Goal: Book appointment/travel/reservation

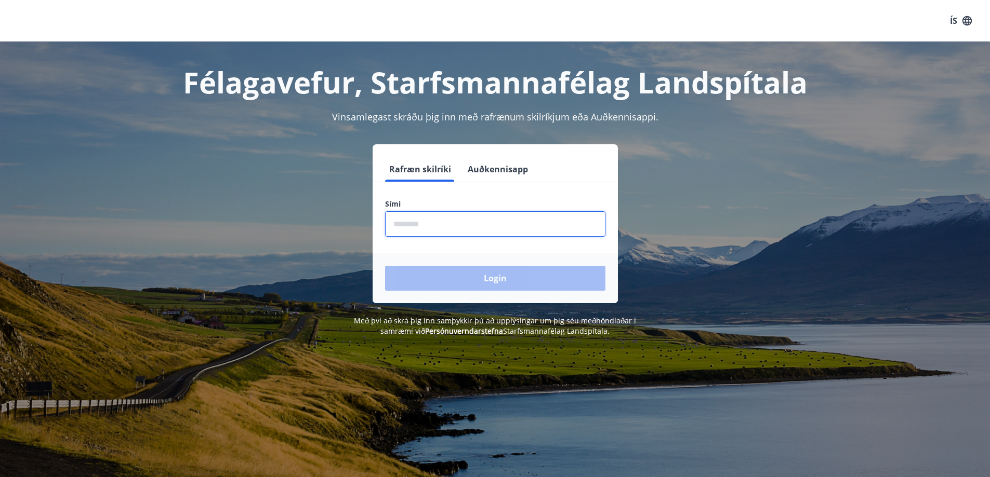
click at [420, 227] on input "phone" at bounding box center [495, 223] width 220 height 25
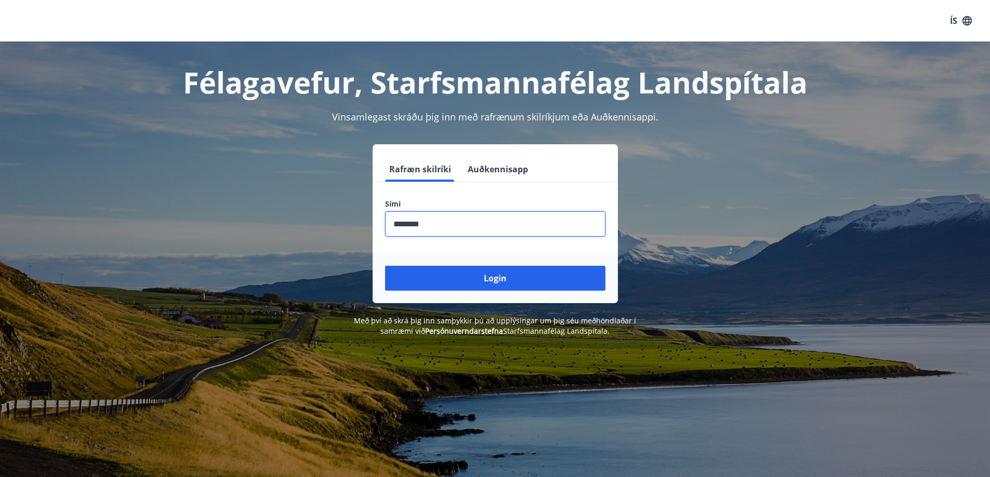
type input "********"
click at [385, 266] on button "Login" at bounding box center [495, 278] width 220 height 25
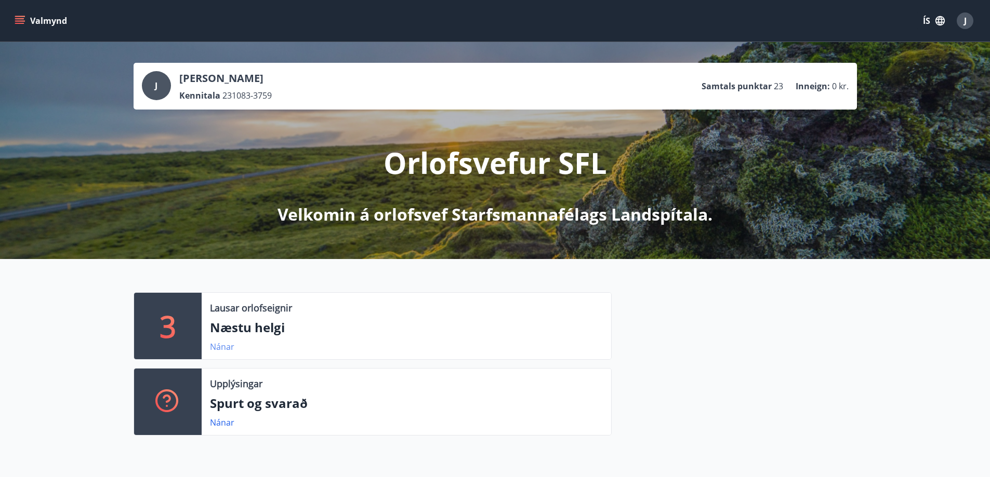
click at [227, 351] on link "Nánar" at bounding box center [222, 346] width 24 height 11
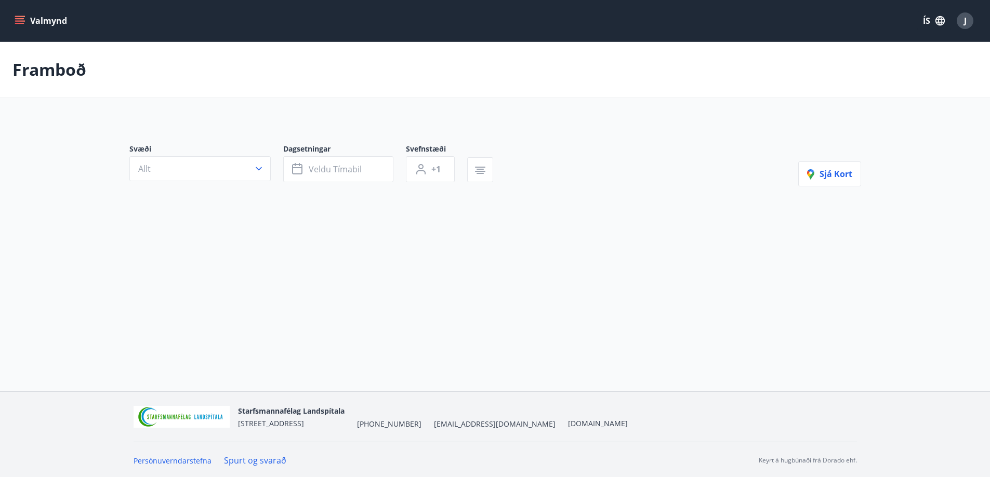
type input "*"
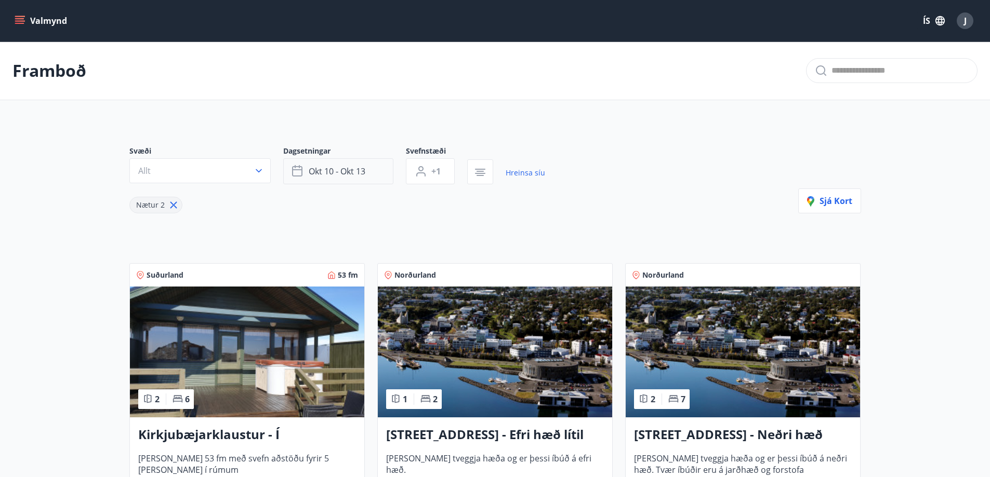
click at [344, 173] on span "okt 10 - okt 13" at bounding box center [337, 171] width 57 height 11
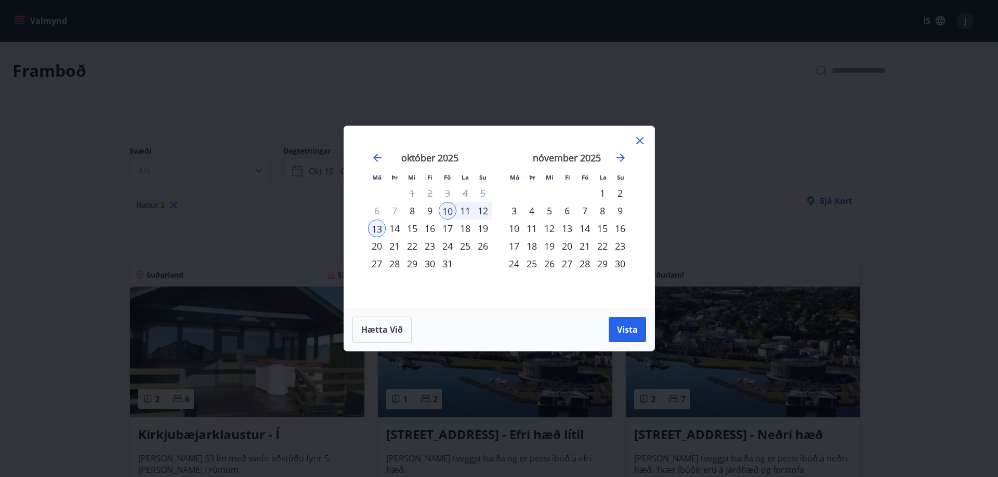
click at [448, 227] on div "17" at bounding box center [447, 229] width 18 height 18
click at [486, 230] on div "19" at bounding box center [483, 229] width 18 height 18
click at [638, 330] on button "Vista" at bounding box center [626, 329] width 37 height 25
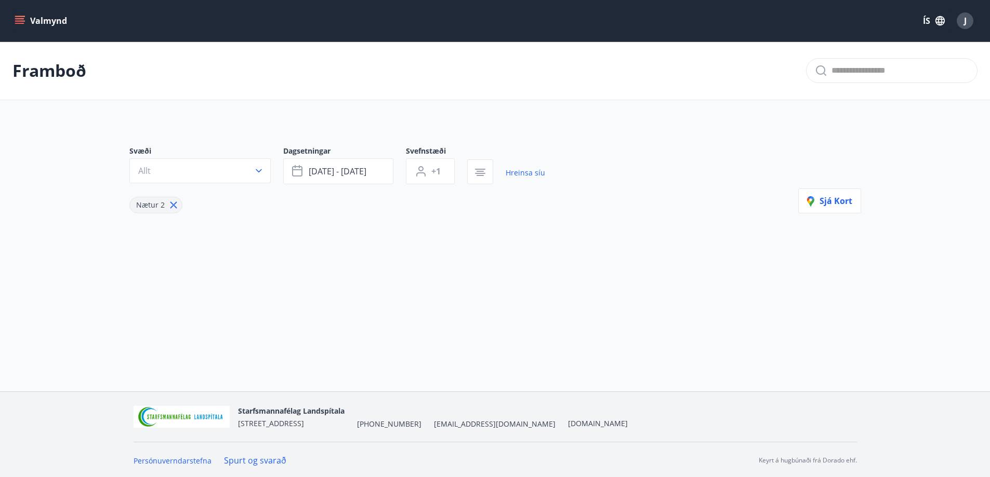
scroll to position [2, 0]
click at [421, 171] on icon "button" at bounding box center [420, 173] width 9 height 4
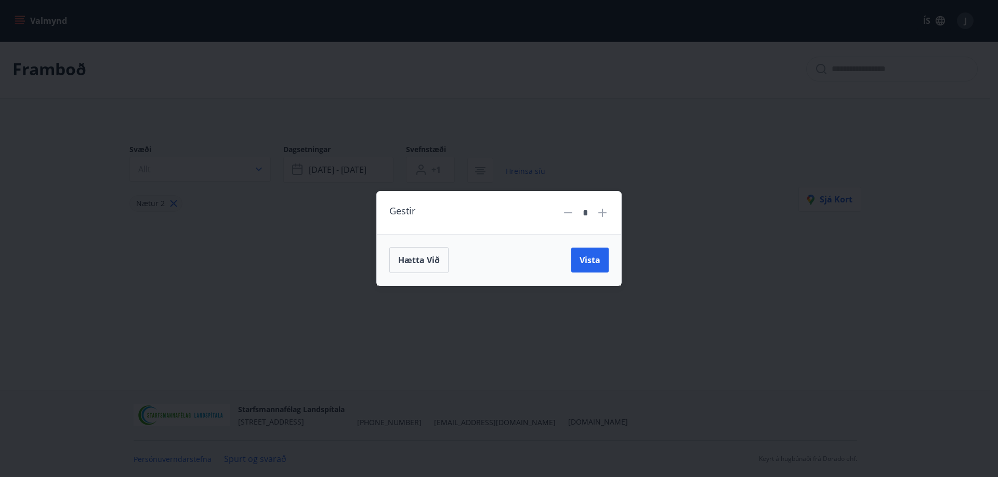
click at [607, 216] on icon at bounding box center [602, 213] width 12 height 12
click at [607, 215] on icon at bounding box center [602, 213] width 12 height 12
type input "*"
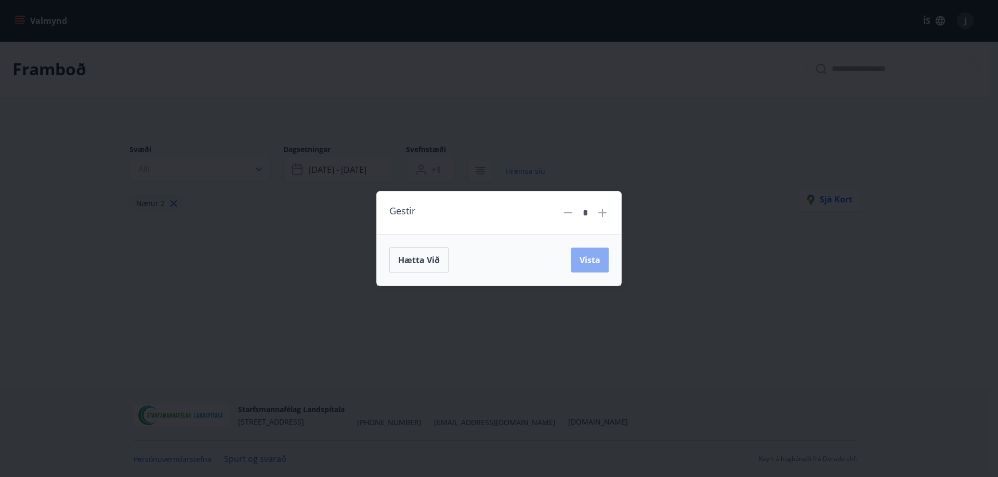
click at [588, 262] on span "Vista" at bounding box center [589, 260] width 21 height 11
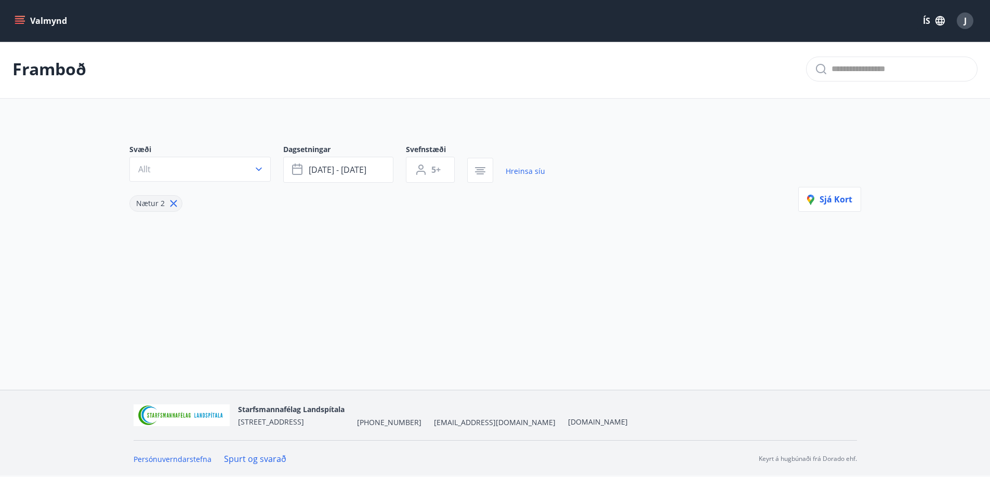
click at [169, 203] on icon at bounding box center [173, 203] width 11 height 11
type input "*"
click at [238, 172] on button "Allt" at bounding box center [199, 169] width 141 height 25
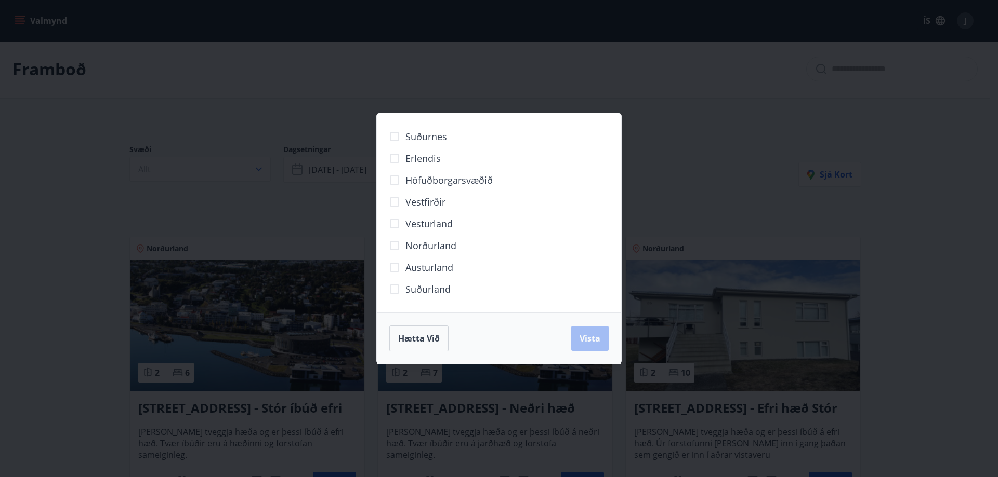
click at [274, 130] on div "Suðurnes Erlendis Höfuðborgarsvæðið [GEOGRAPHIC_DATA] [GEOGRAPHIC_DATA] [GEOGRA…" at bounding box center [499, 238] width 998 height 477
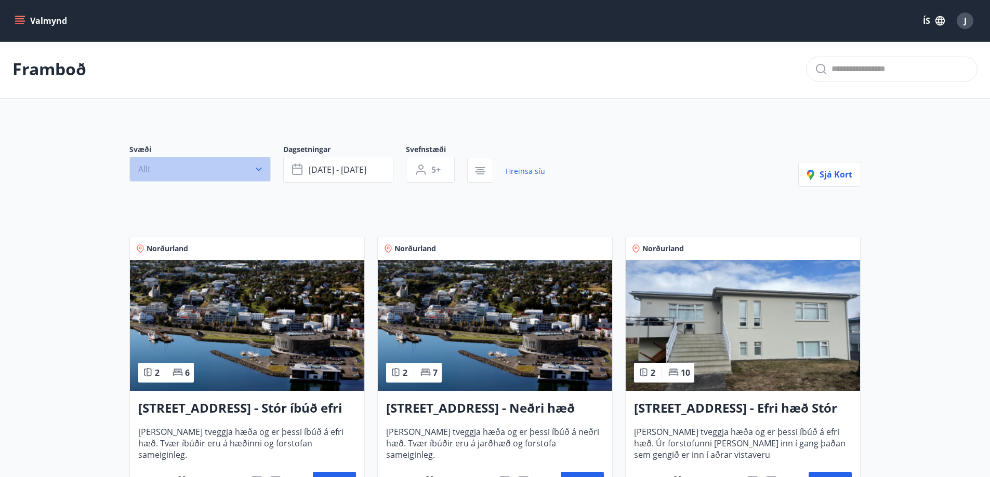
click at [249, 164] on button "Allt" at bounding box center [199, 169] width 141 height 25
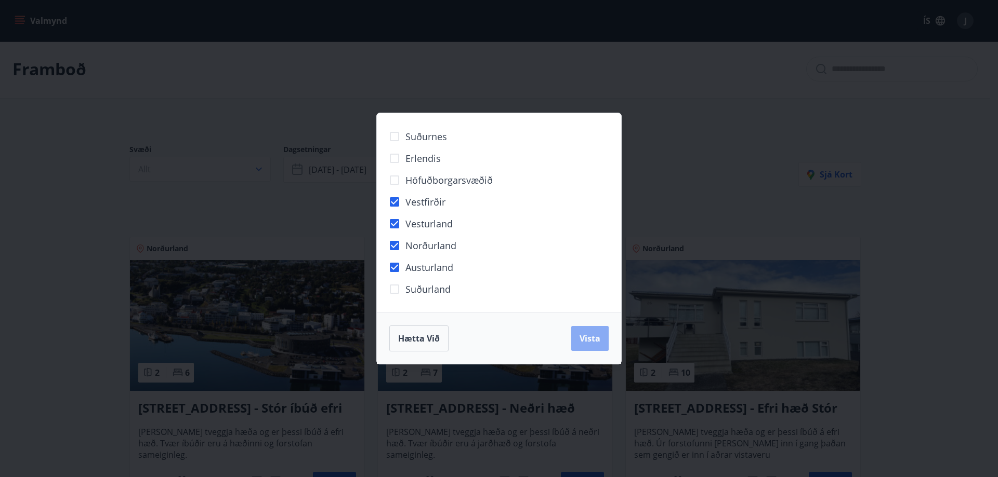
click at [602, 348] on button "Vista" at bounding box center [589, 338] width 37 height 25
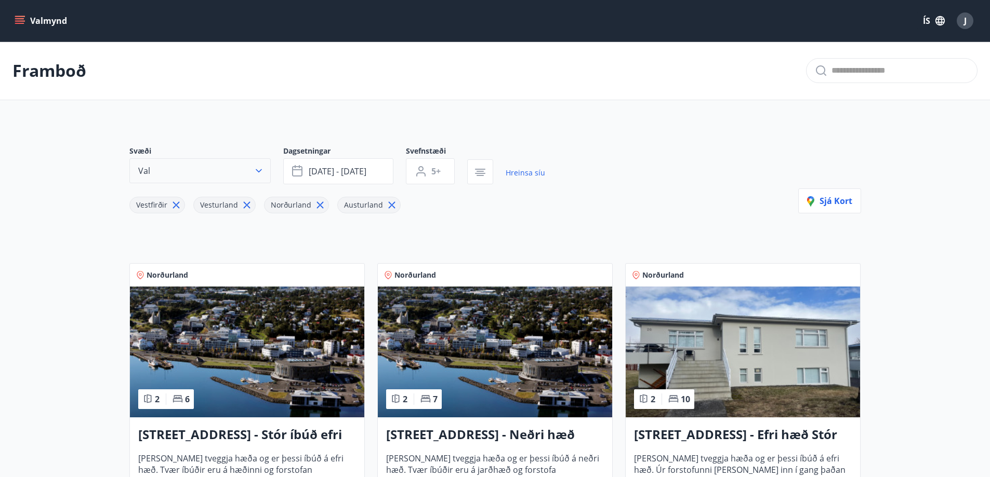
click at [257, 170] on icon "button" at bounding box center [259, 171] width 6 height 4
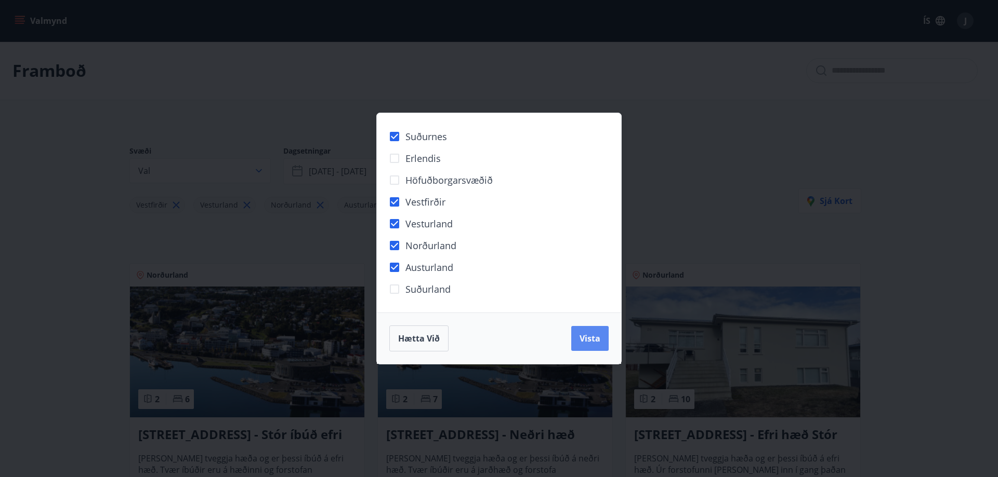
click at [582, 343] on span "Vista" at bounding box center [589, 338] width 21 height 11
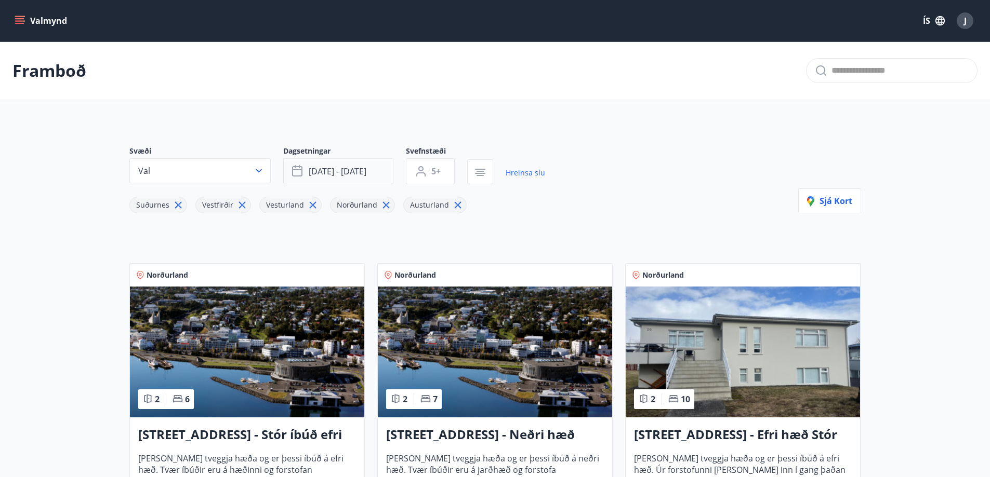
click at [338, 169] on span "[DATE] - [DATE]" at bounding box center [338, 171] width 58 height 11
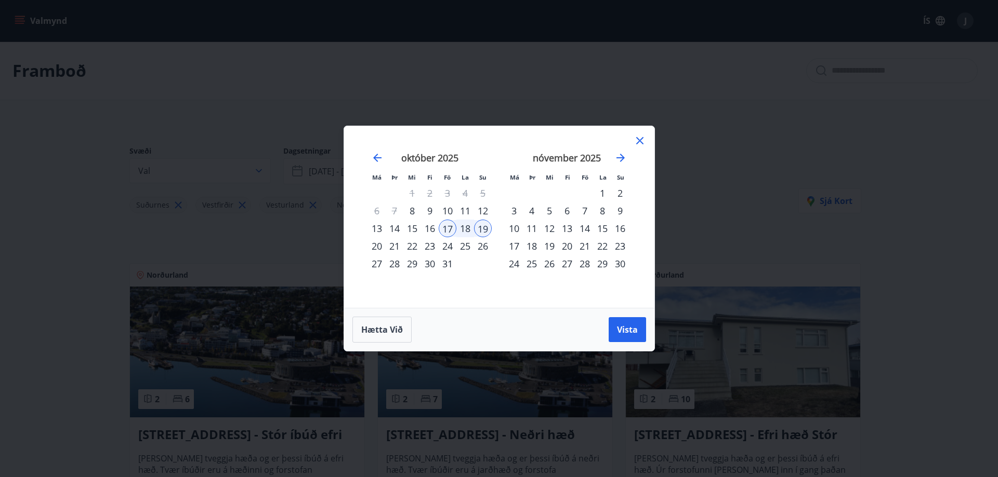
click at [636, 141] on icon at bounding box center [639, 141] width 12 height 12
